Goal: Task Accomplishment & Management: Manage account settings

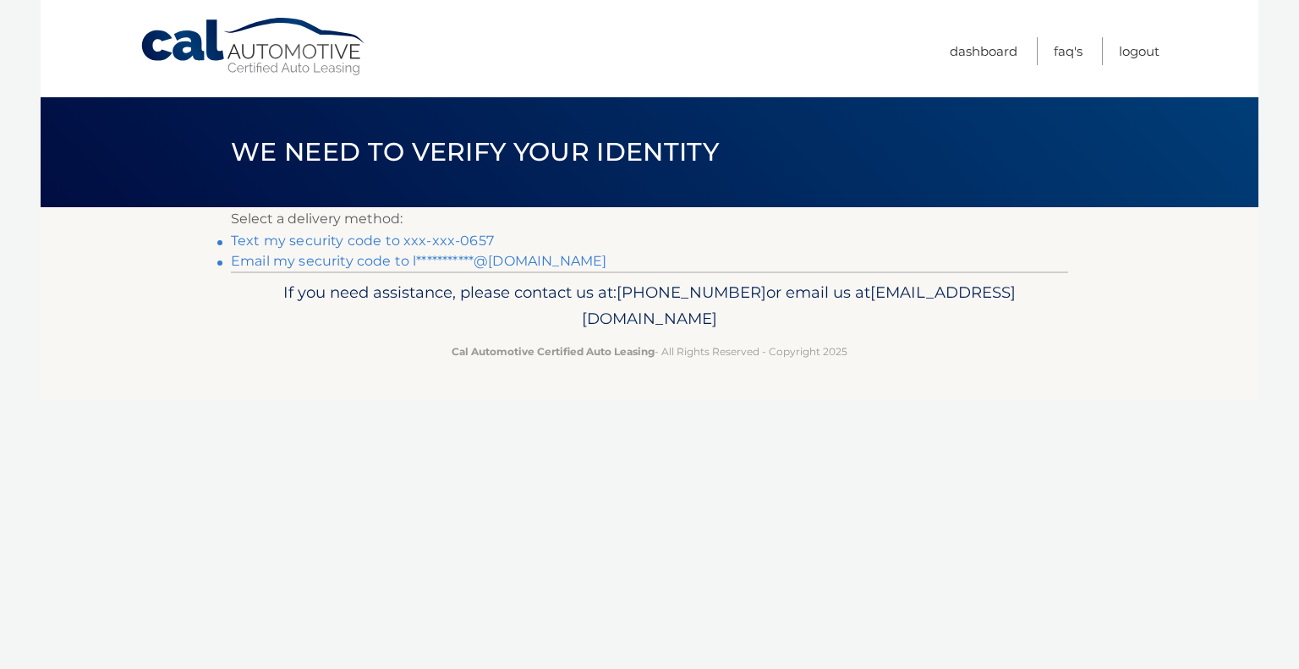
click at [313, 239] on link "Text my security code to xxx-xxx-0657" at bounding box center [362, 241] width 263 height 16
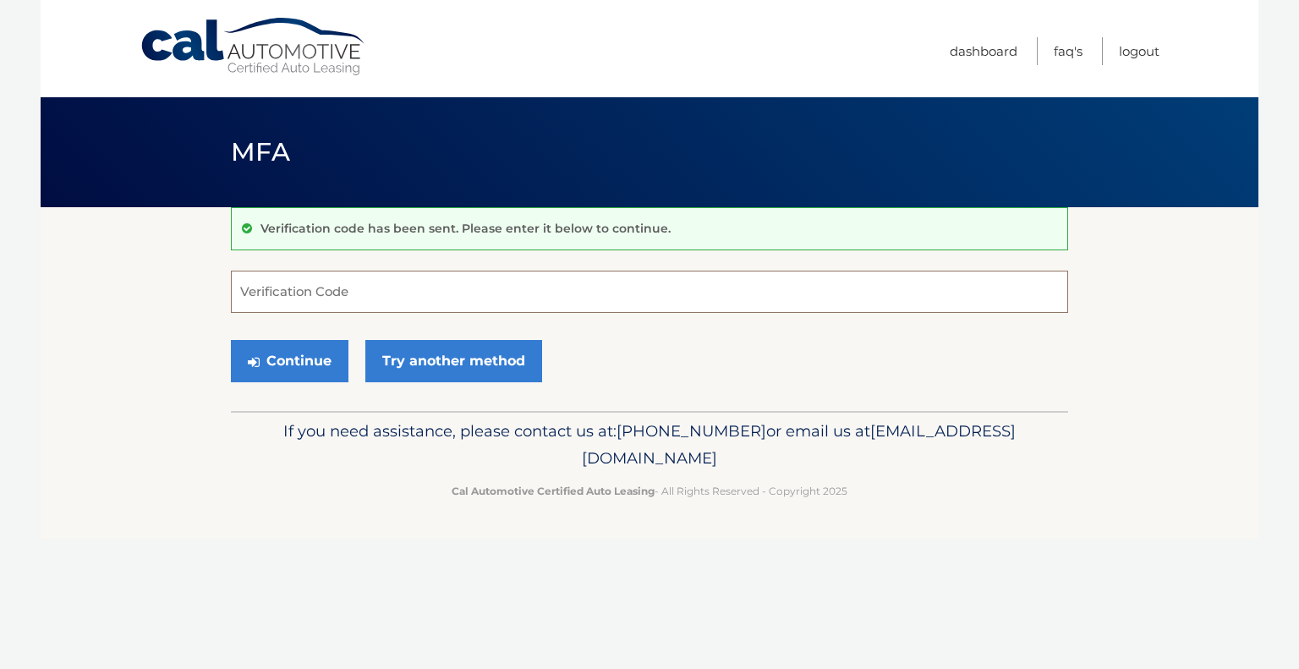
click at [290, 283] on input "Verification Code" at bounding box center [650, 292] width 838 height 42
type input "936040"
click at [308, 354] on button "Continue" at bounding box center [290, 361] width 118 height 42
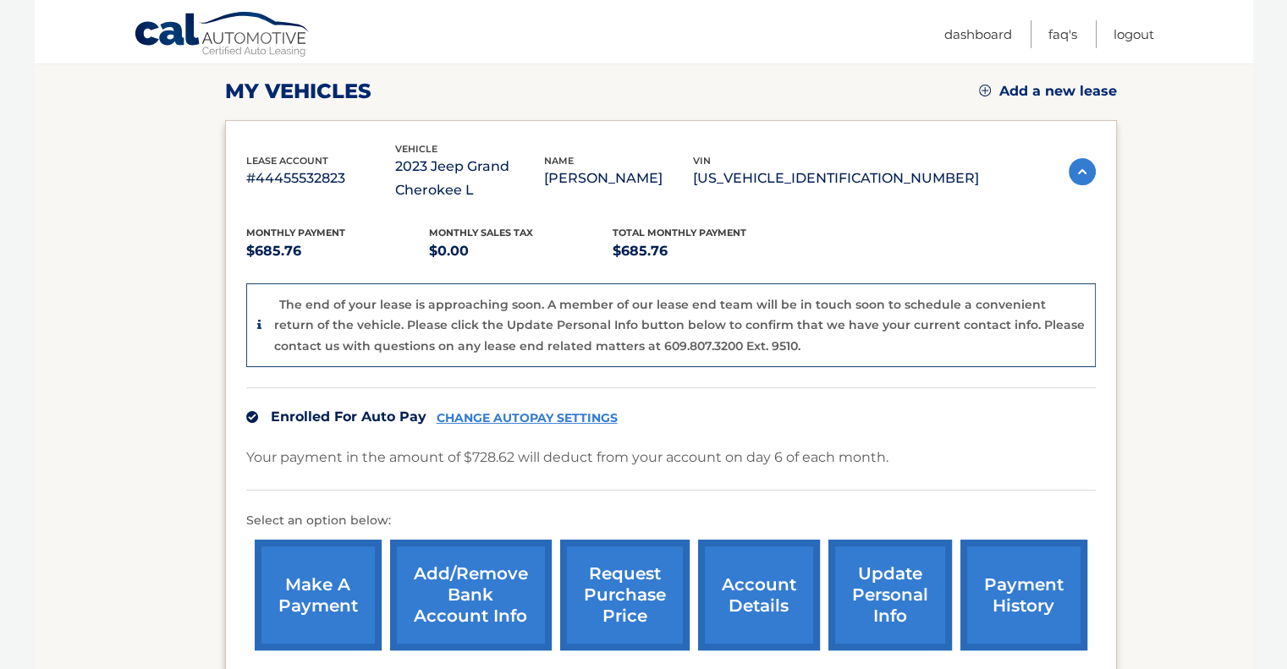
scroll to position [241, 0]
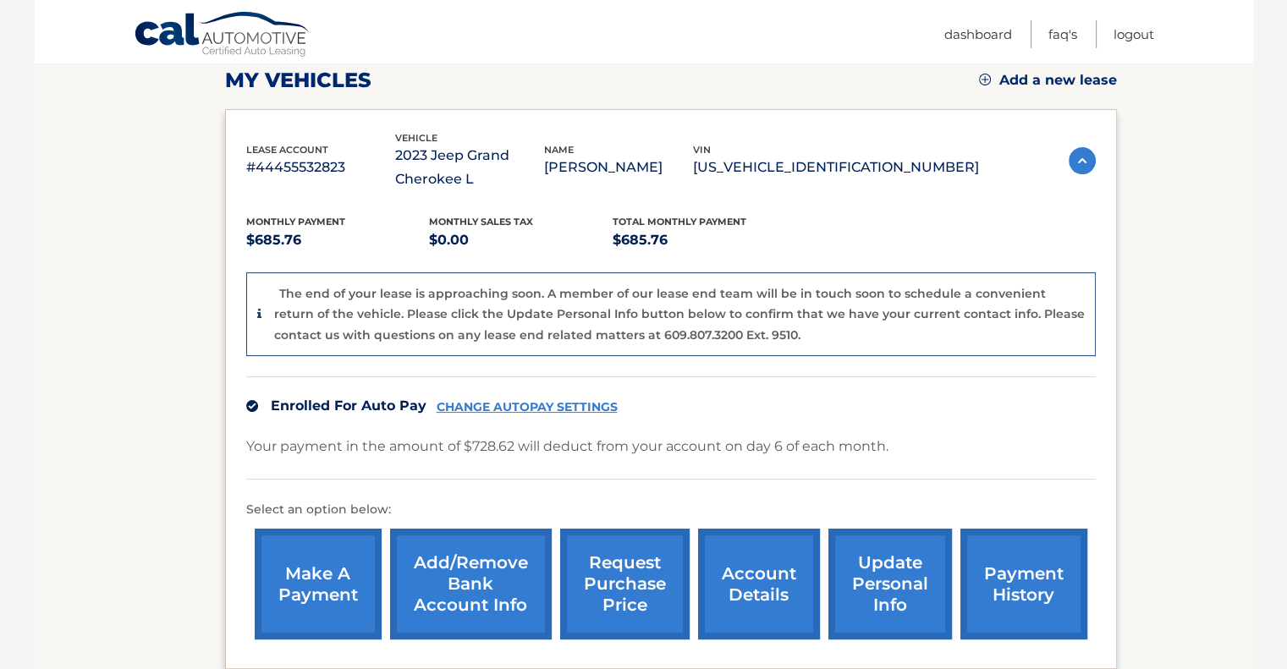
click at [1216, 415] on section "my vehicles Add a new lease lease account #44455532823 vehicle 2023 Jeep Grand …" at bounding box center [644, 343] width 1218 height 754
